Goal: Information Seeking & Learning: Compare options

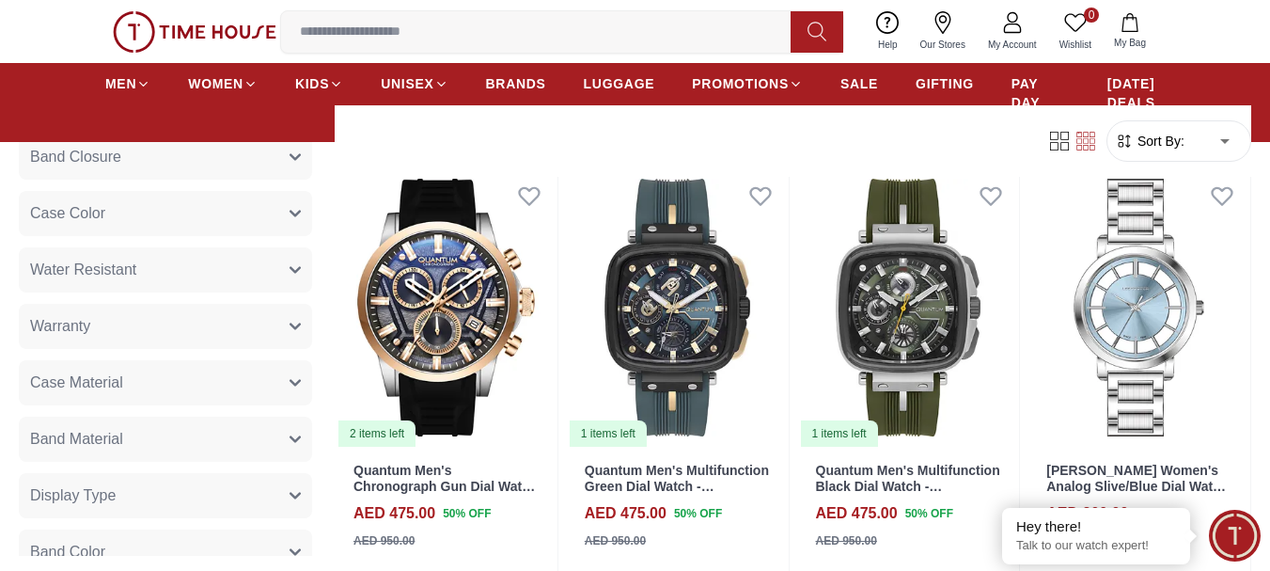
scroll to position [470, 0]
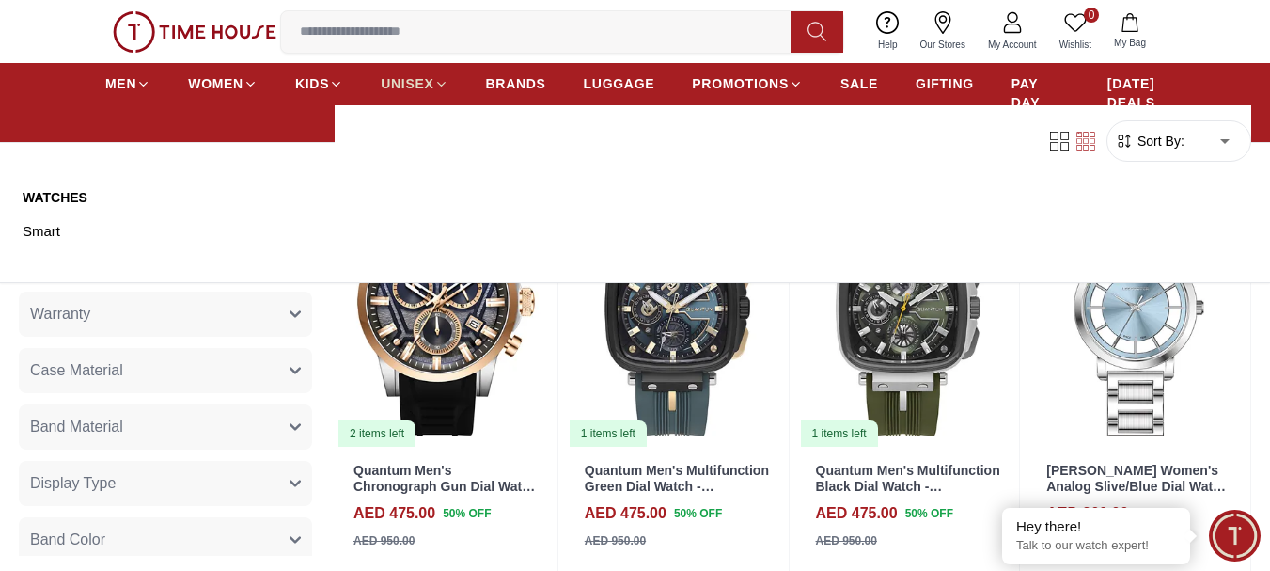
click at [418, 83] on span "UNISEX" at bounding box center [407, 83] width 53 height 19
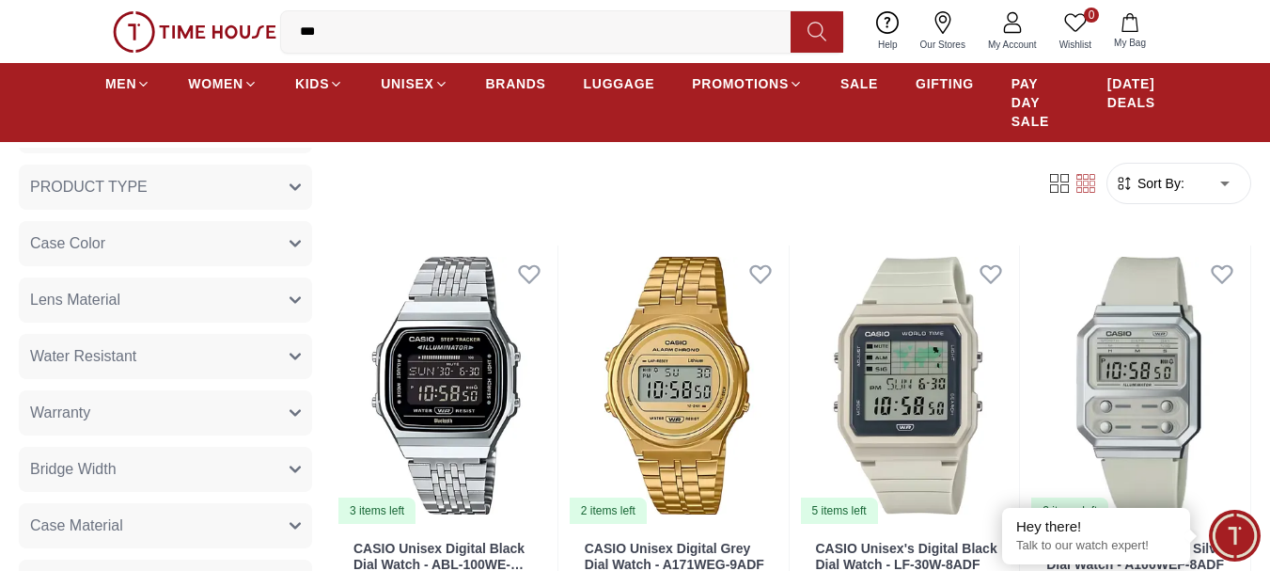
scroll to position [94, 0]
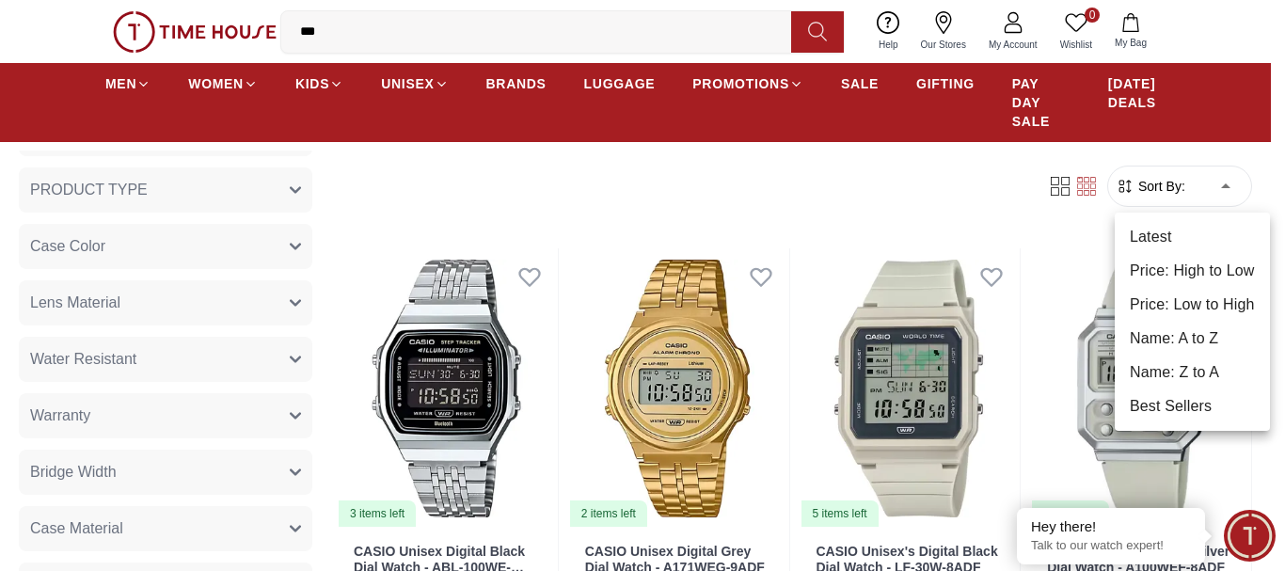
click at [1210, 309] on li "Price: Low to High" at bounding box center [1191, 305] width 155 height 34
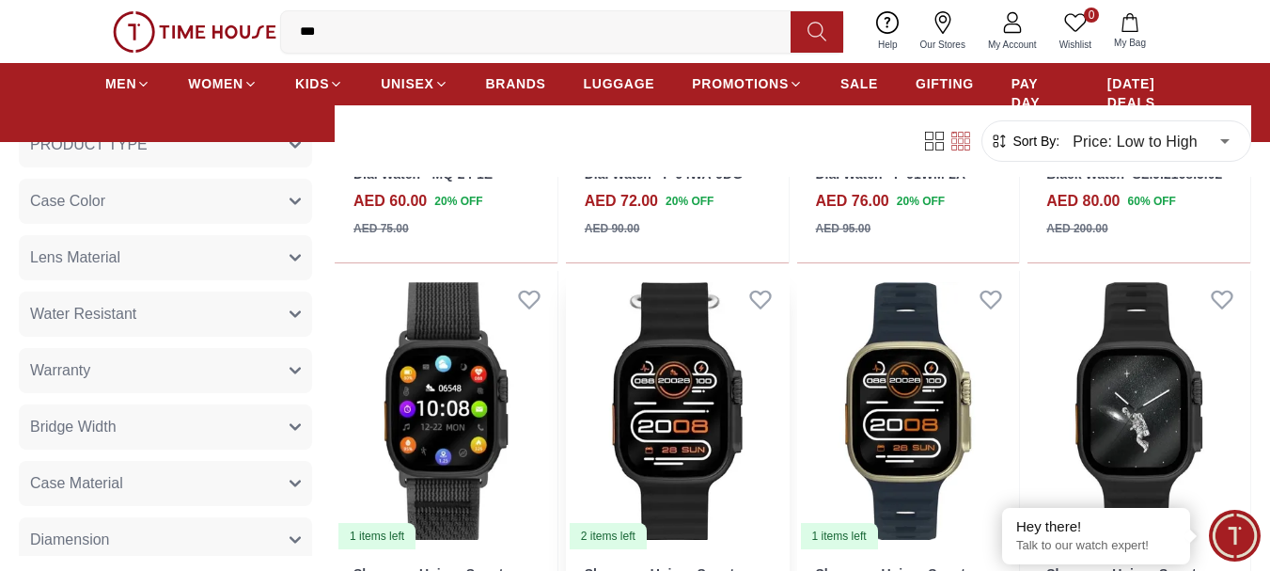
scroll to position [1411, 0]
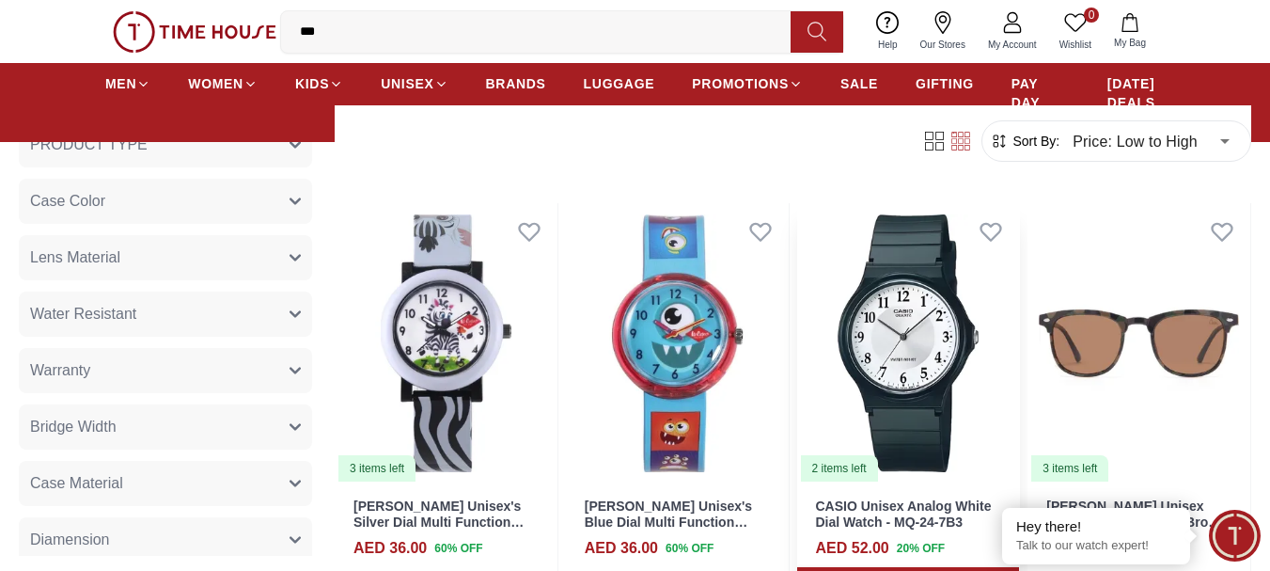
scroll to position [94, 0]
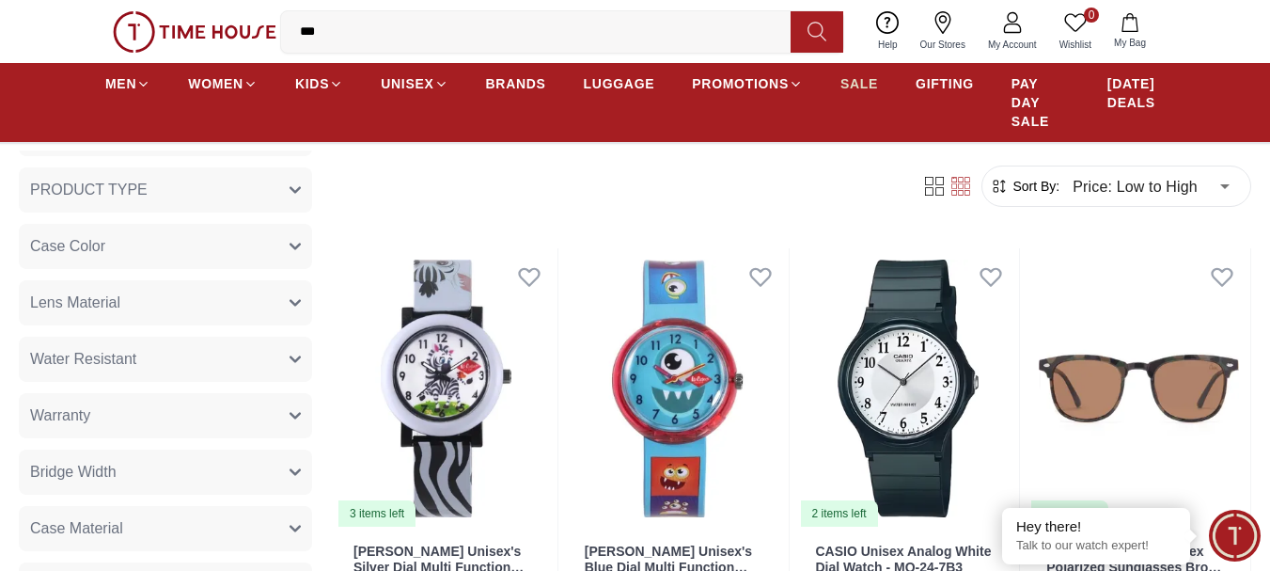
click at [865, 70] on link "SALE" at bounding box center [860, 84] width 38 height 34
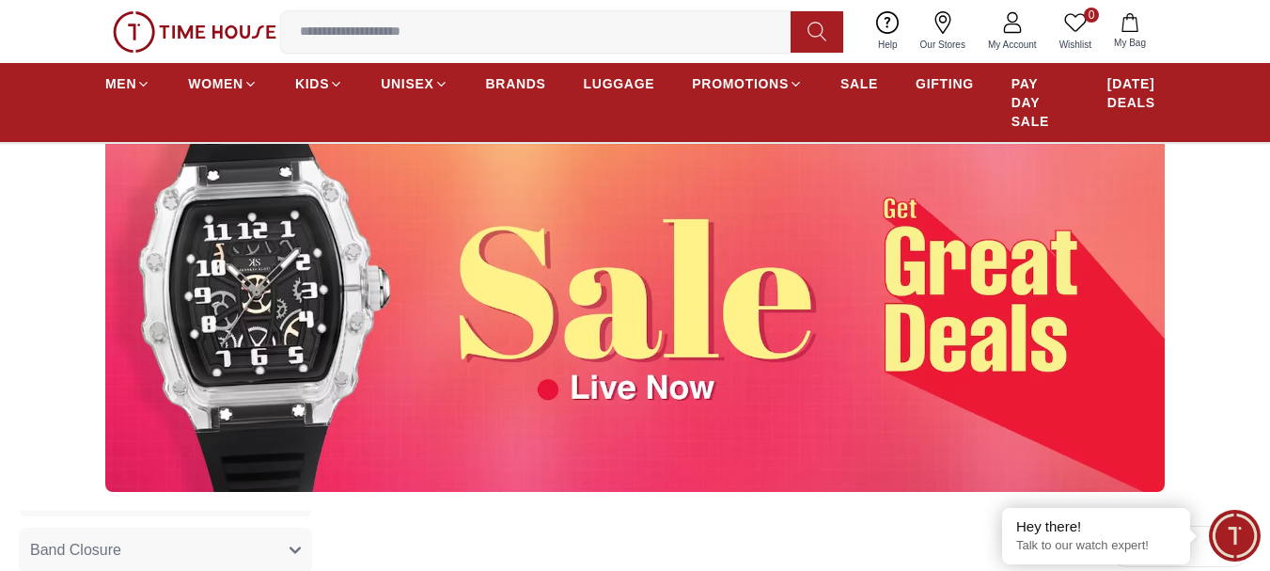
scroll to position [470, 0]
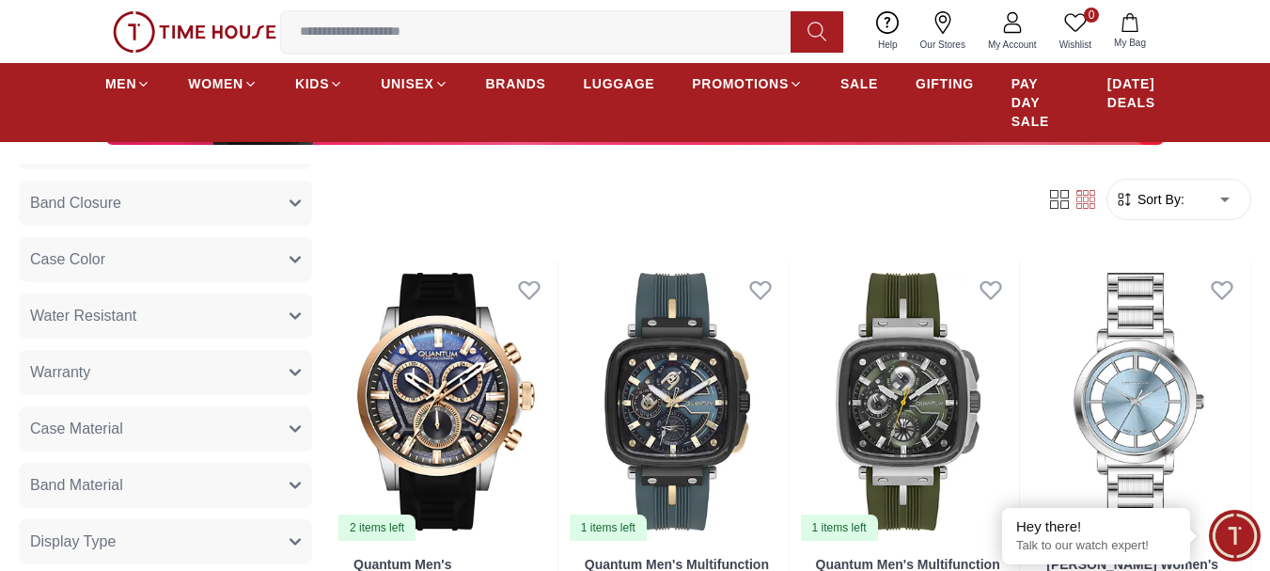
click at [1177, 170] on div "Filter Sort By: ​ ****** ​" at bounding box center [793, 199] width 917 height 71
click at [1172, 187] on form "Sort By: ​ ****** ​" at bounding box center [1179, 199] width 145 height 41
click at [1171, 198] on span "Sort By:" at bounding box center [1159, 199] width 51 height 19
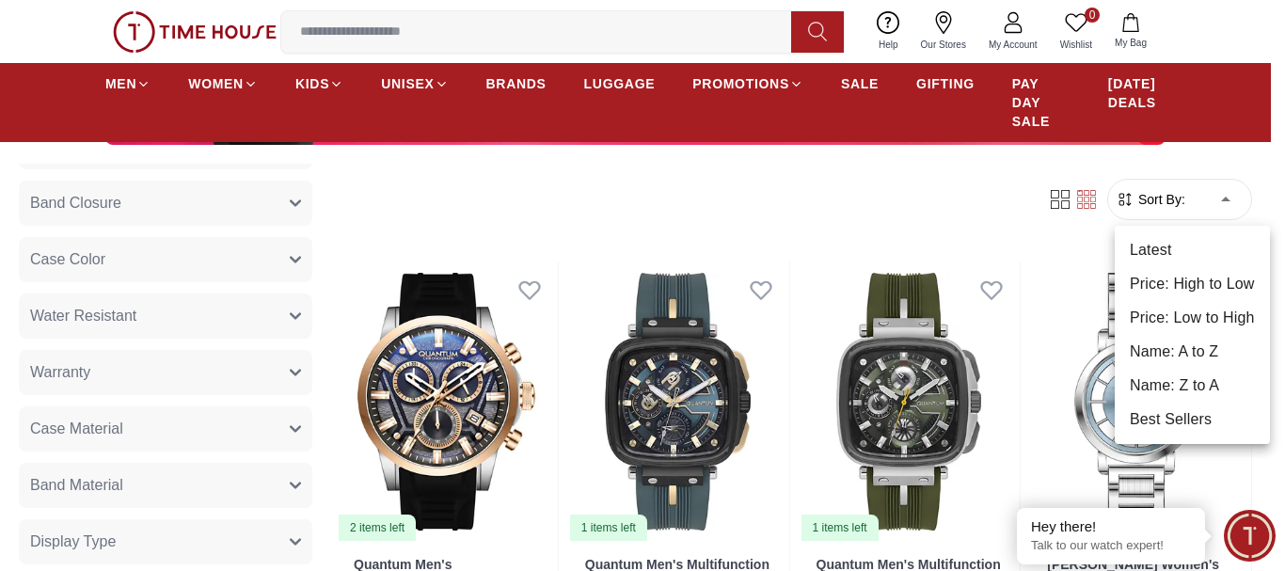
click at [1178, 314] on li "Price: Low to High" at bounding box center [1191, 318] width 155 height 34
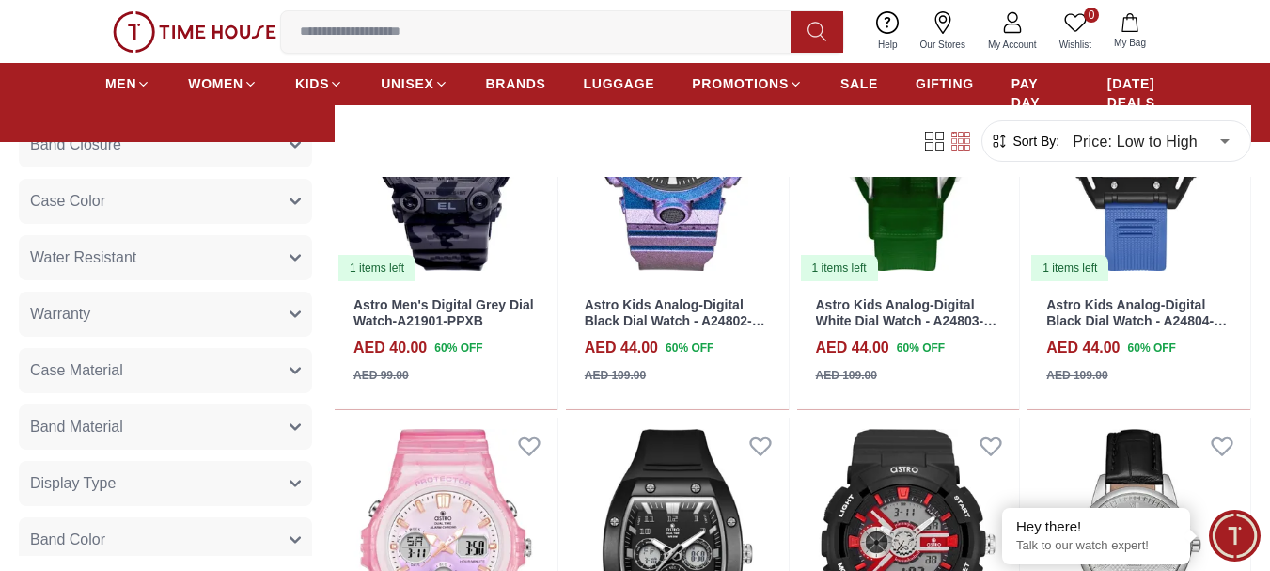
scroll to position [1881, 0]
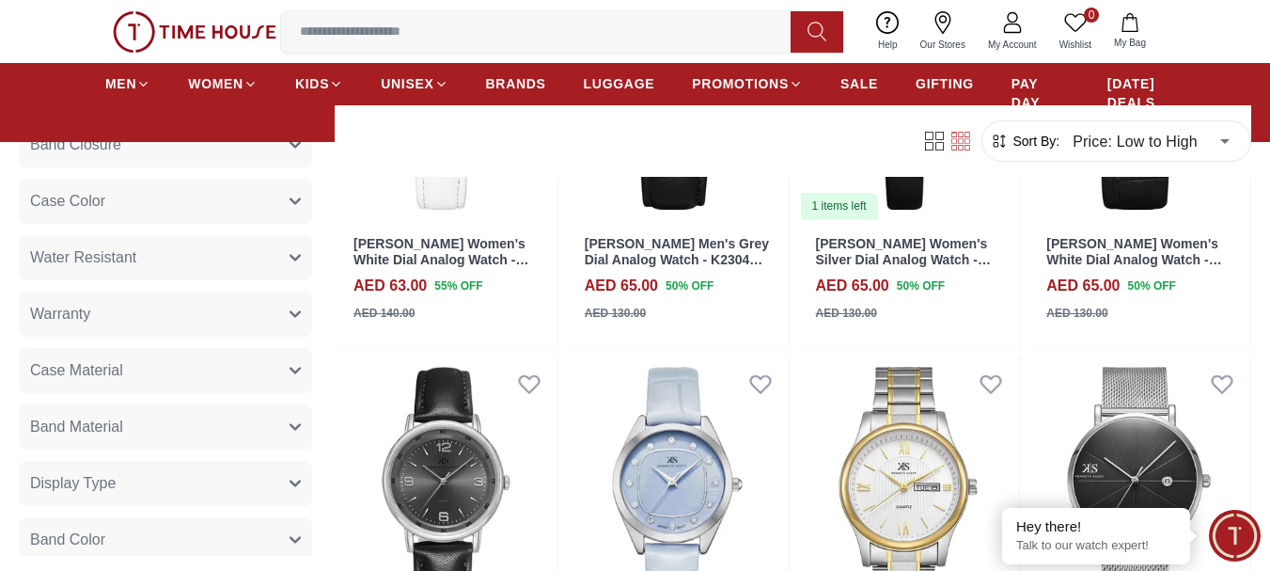
scroll to position [4232, 0]
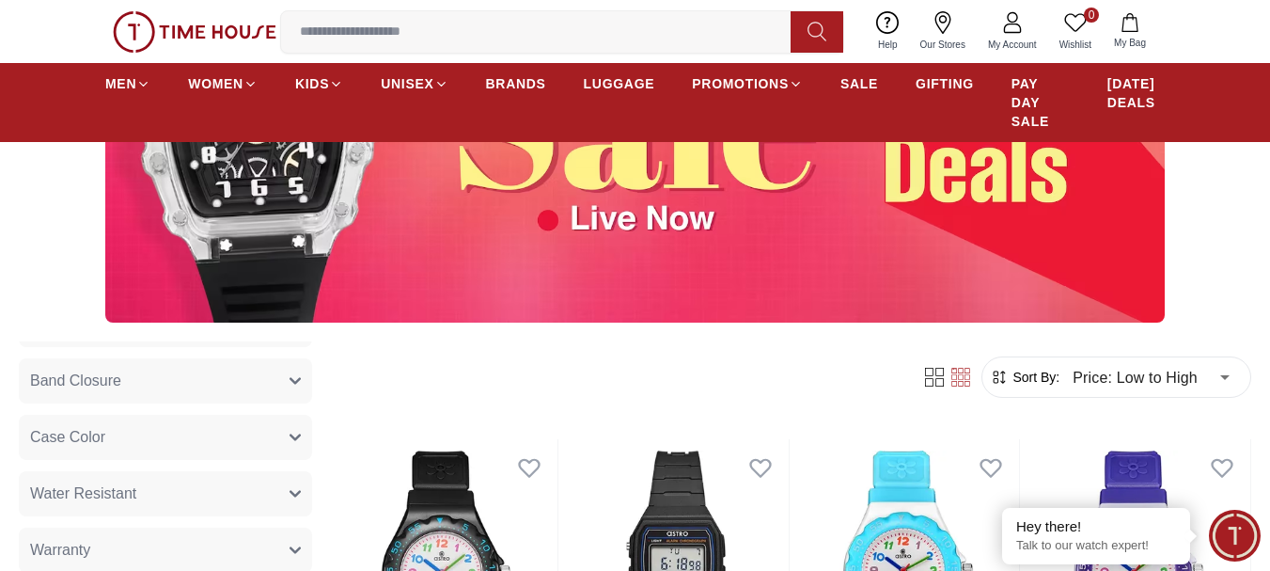
scroll to position [94, 0]
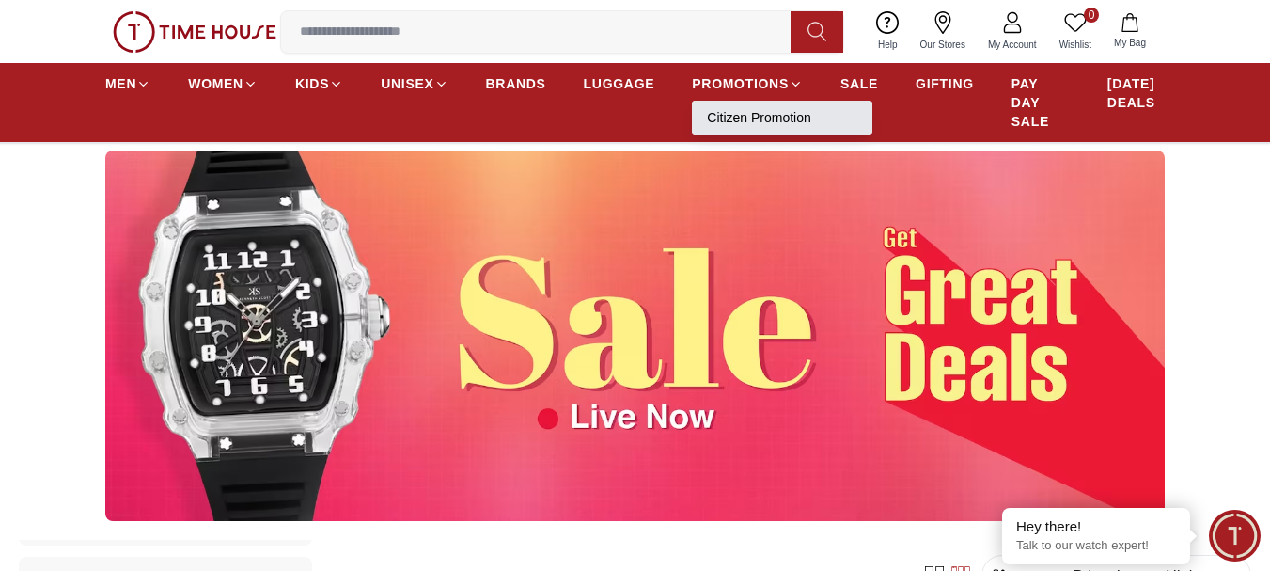
click at [741, 113] on link "Citizen Promotion" at bounding box center [782, 117] width 150 height 19
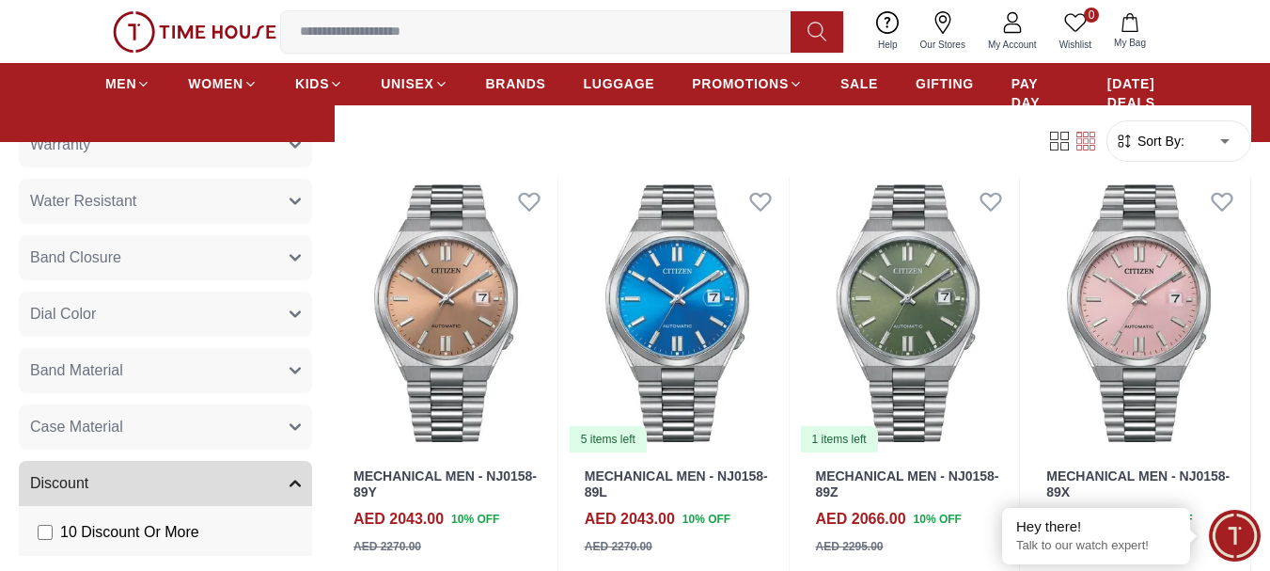
scroll to position [282, 0]
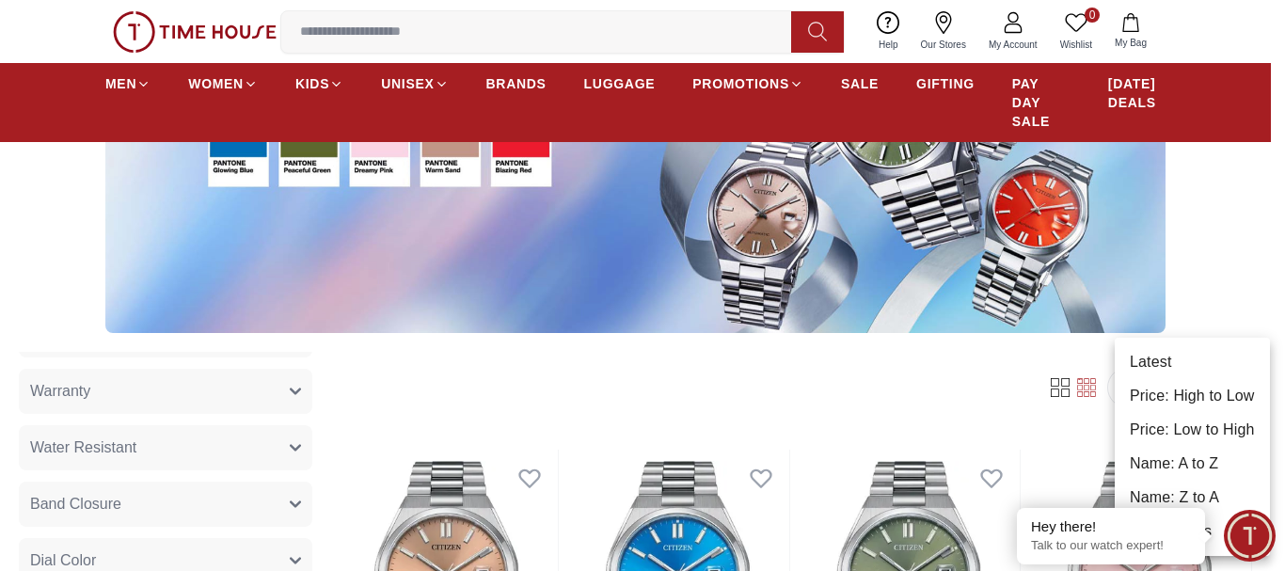
click at [1175, 431] on li "Price: Low to High" at bounding box center [1191, 430] width 155 height 34
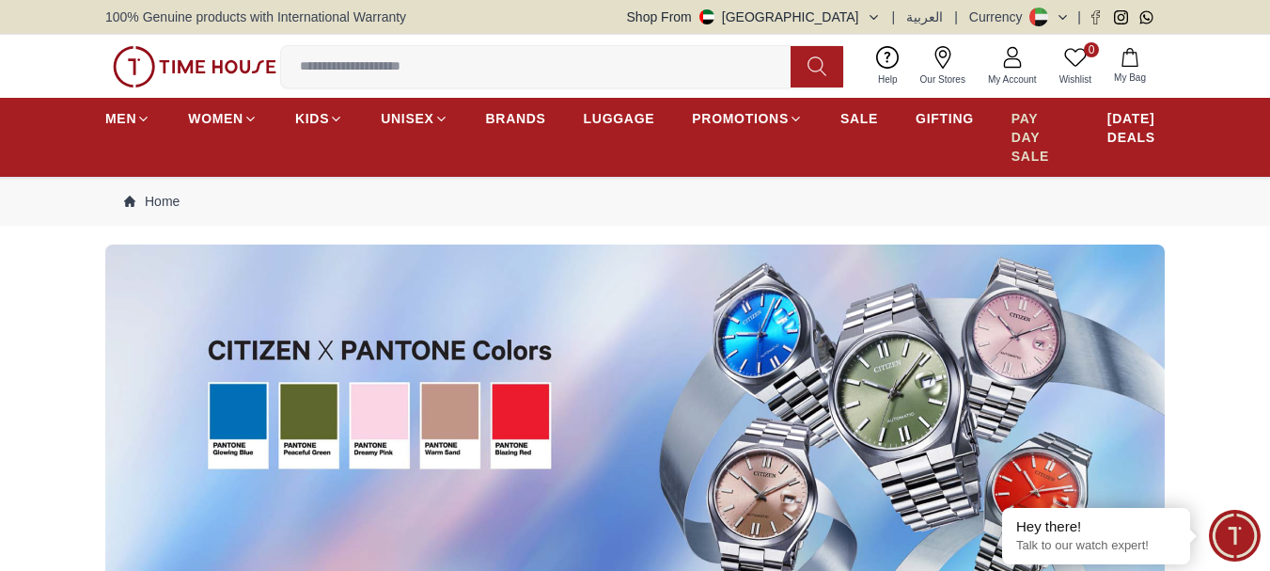
click at [1027, 119] on span "PAY DAY SALE" at bounding box center [1041, 137] width 58 height 56
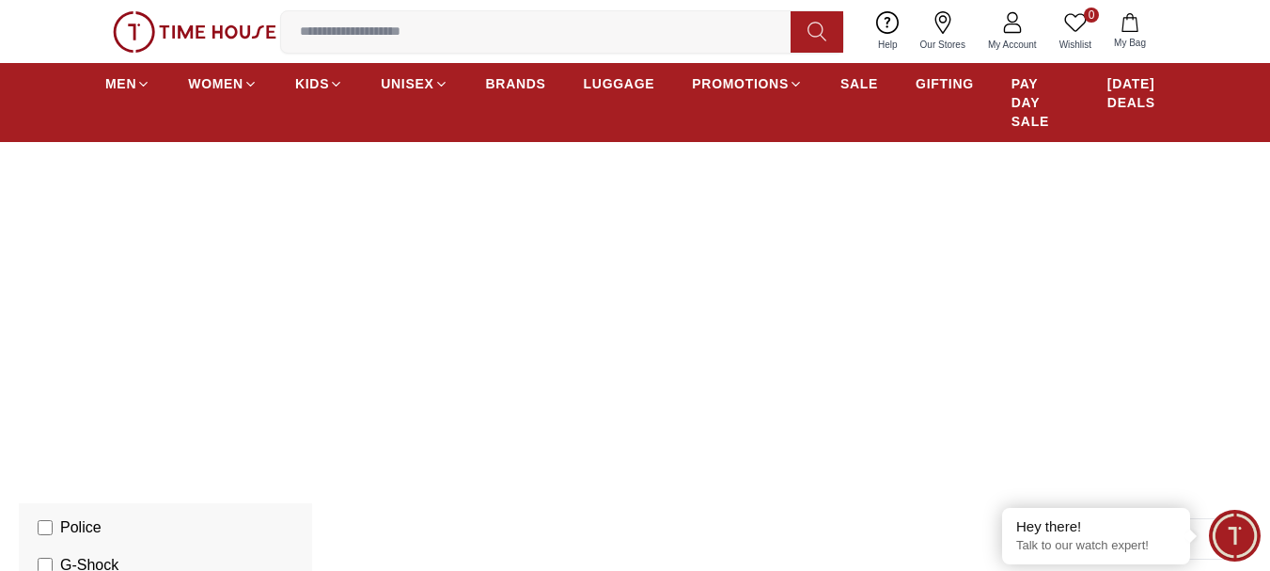
scroll to position [470, 0]
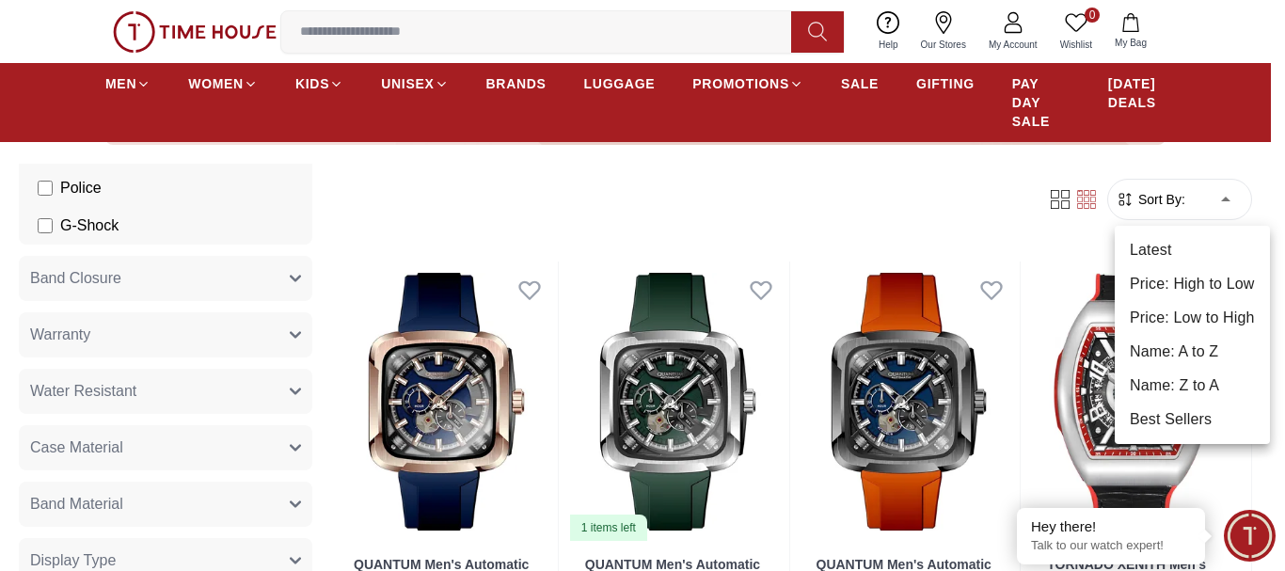
click at [1213, 313] on li "Price: Low to High" at bounding box center [1191, 318] width 155 height 34
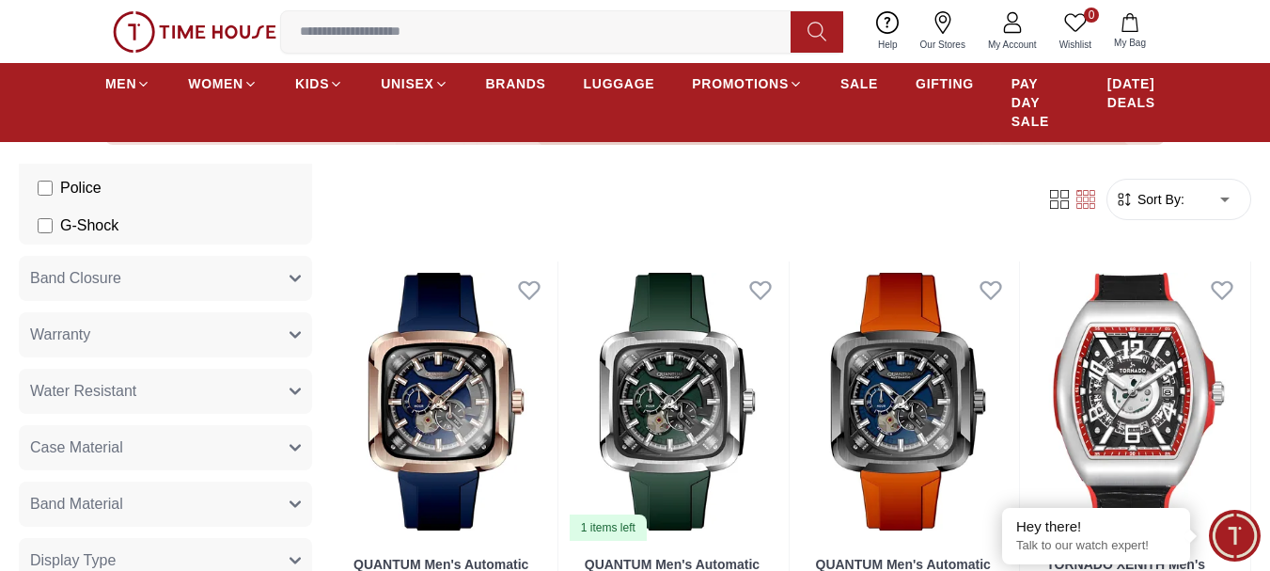
type input "*"
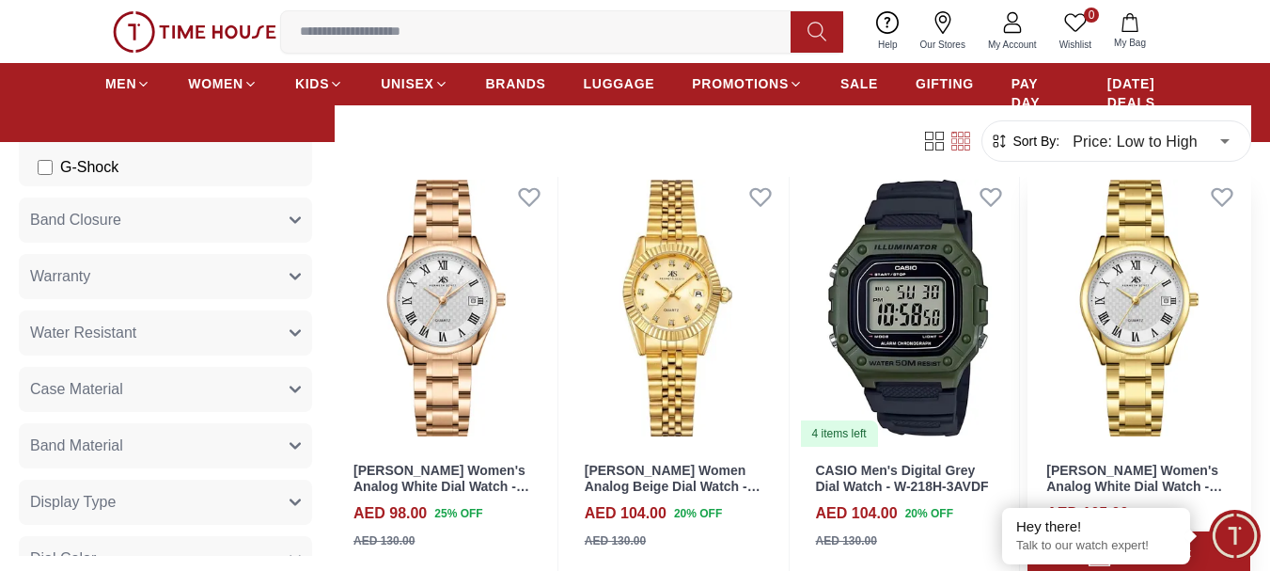
scroll to position [2257, 0]
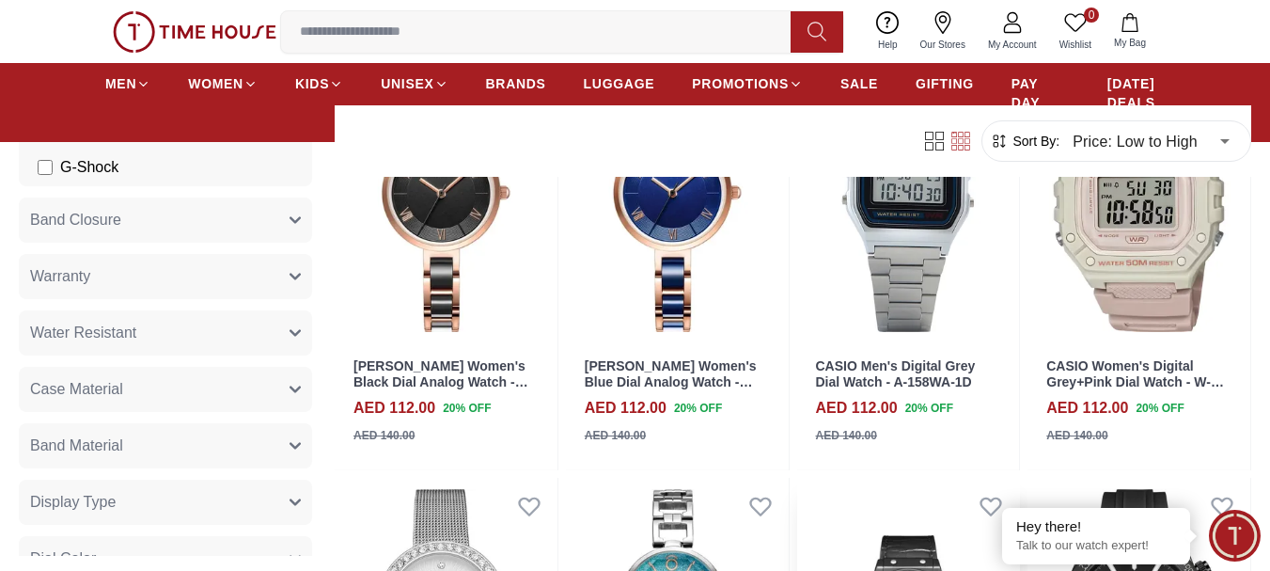
scroll to position [2727, 0]
